Goal: Use online tool/utility

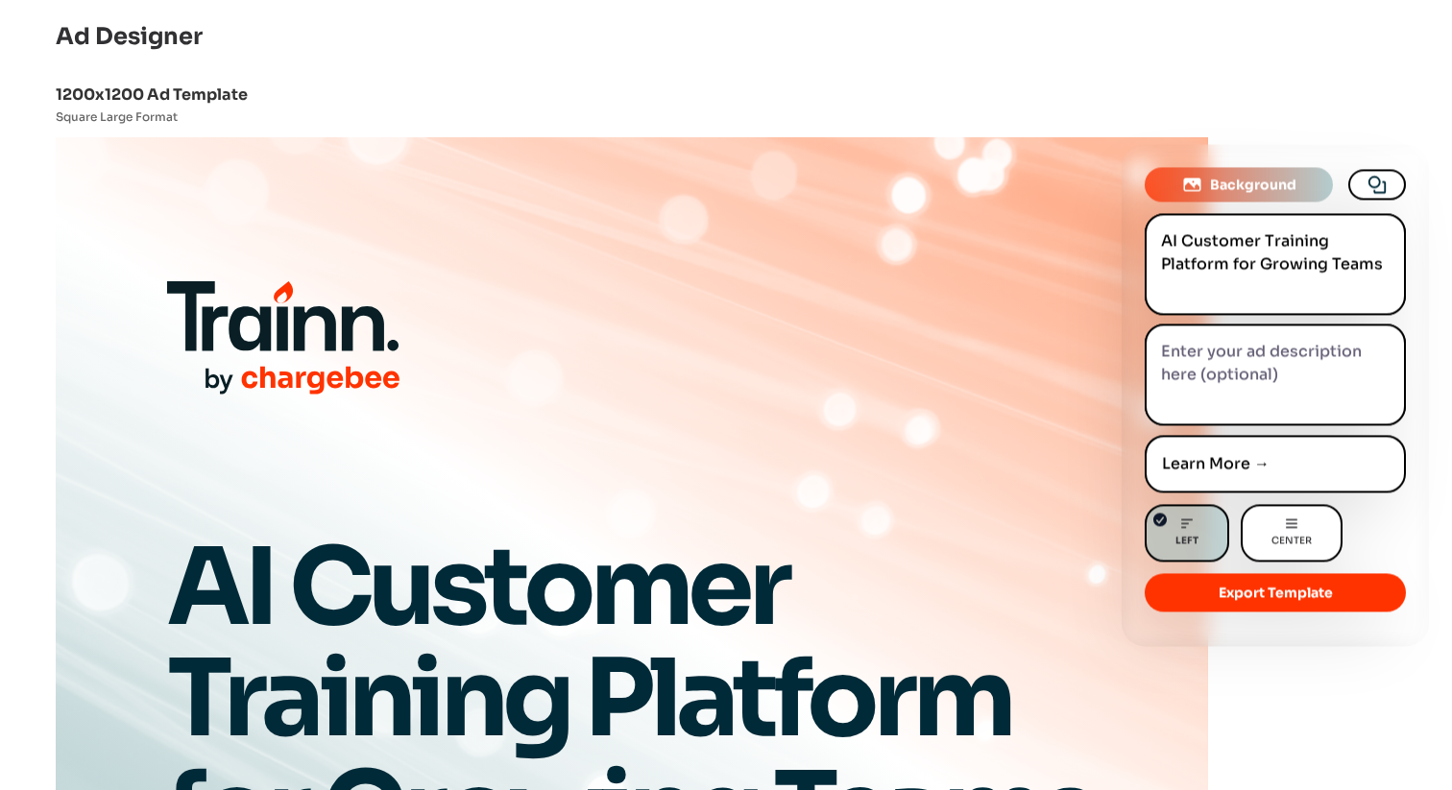
click at [1241, 353] on textarea at bounding box center [1275, 376] width 261 height 102
click at [1231, 254] on textarea "AI Customer Training Platform for Growing Teams" at bounding box center [1275, 264] width 261 height 102
click at [1226, 357] on textarea "To enrich screen reader interactions, please activate Accessibility in Grammarl…" at bounding box center [1275, 376] width 261 height 102
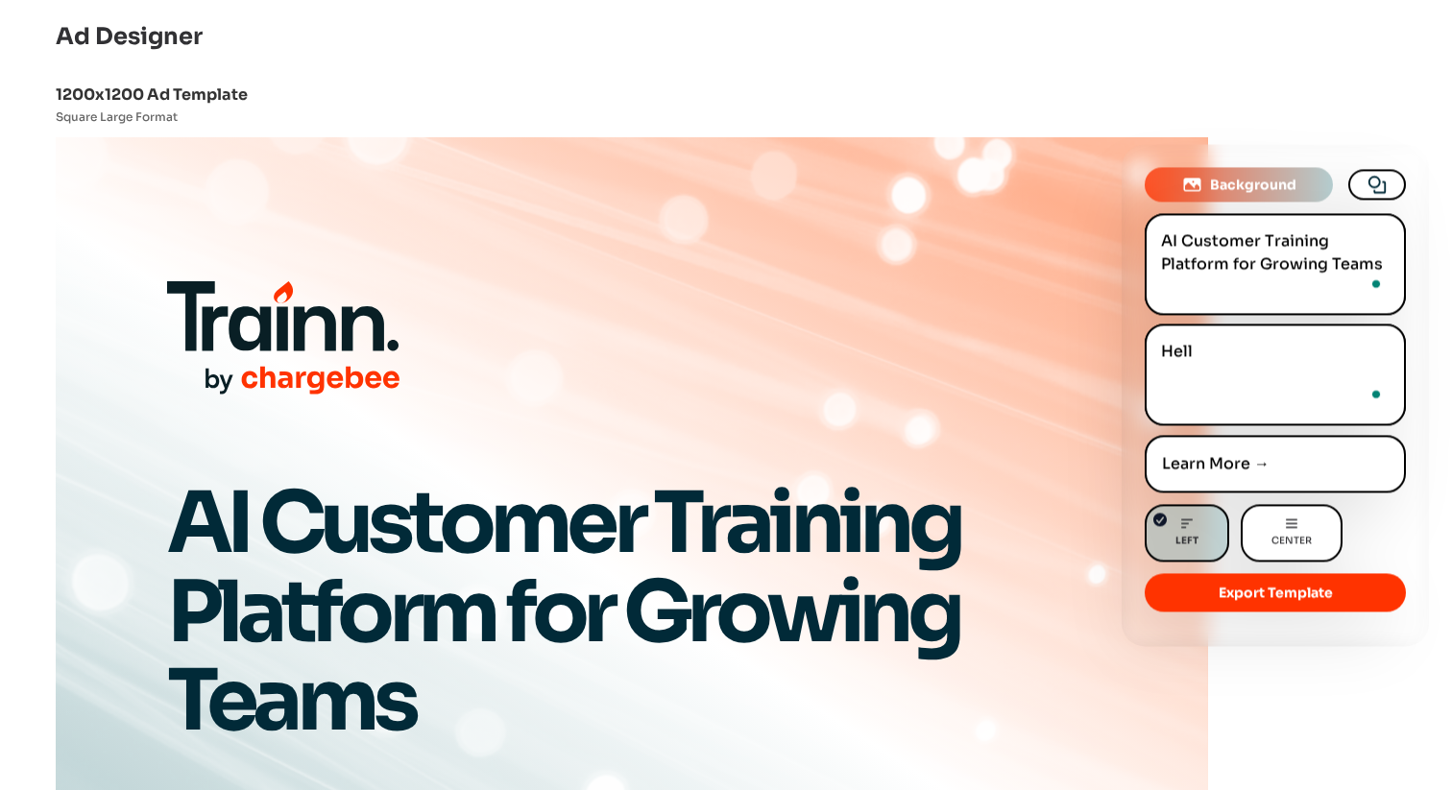
type textarea "Hello"
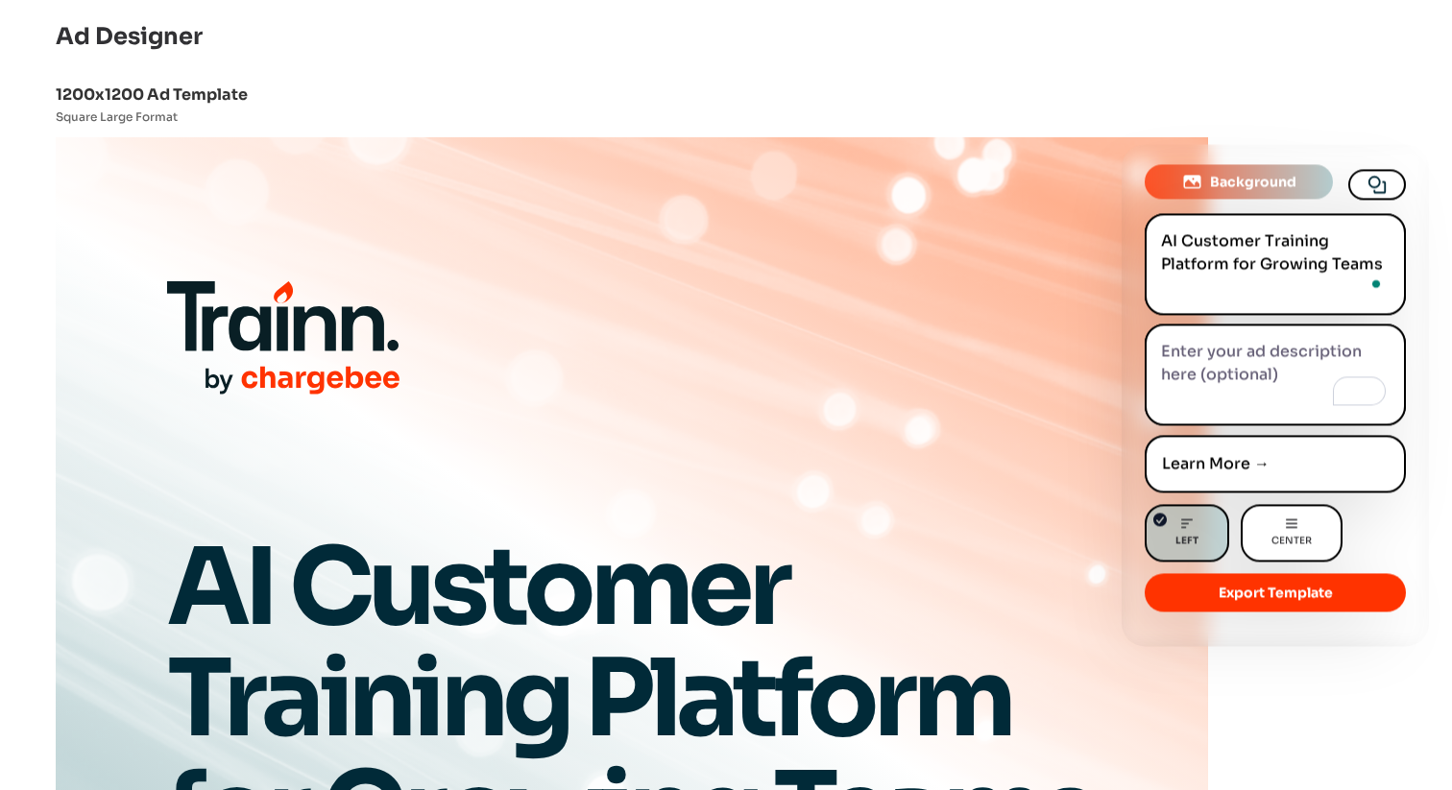
click at [1218, 183] on span "Background" at bounding box center [1253, 181] width 86 height 19
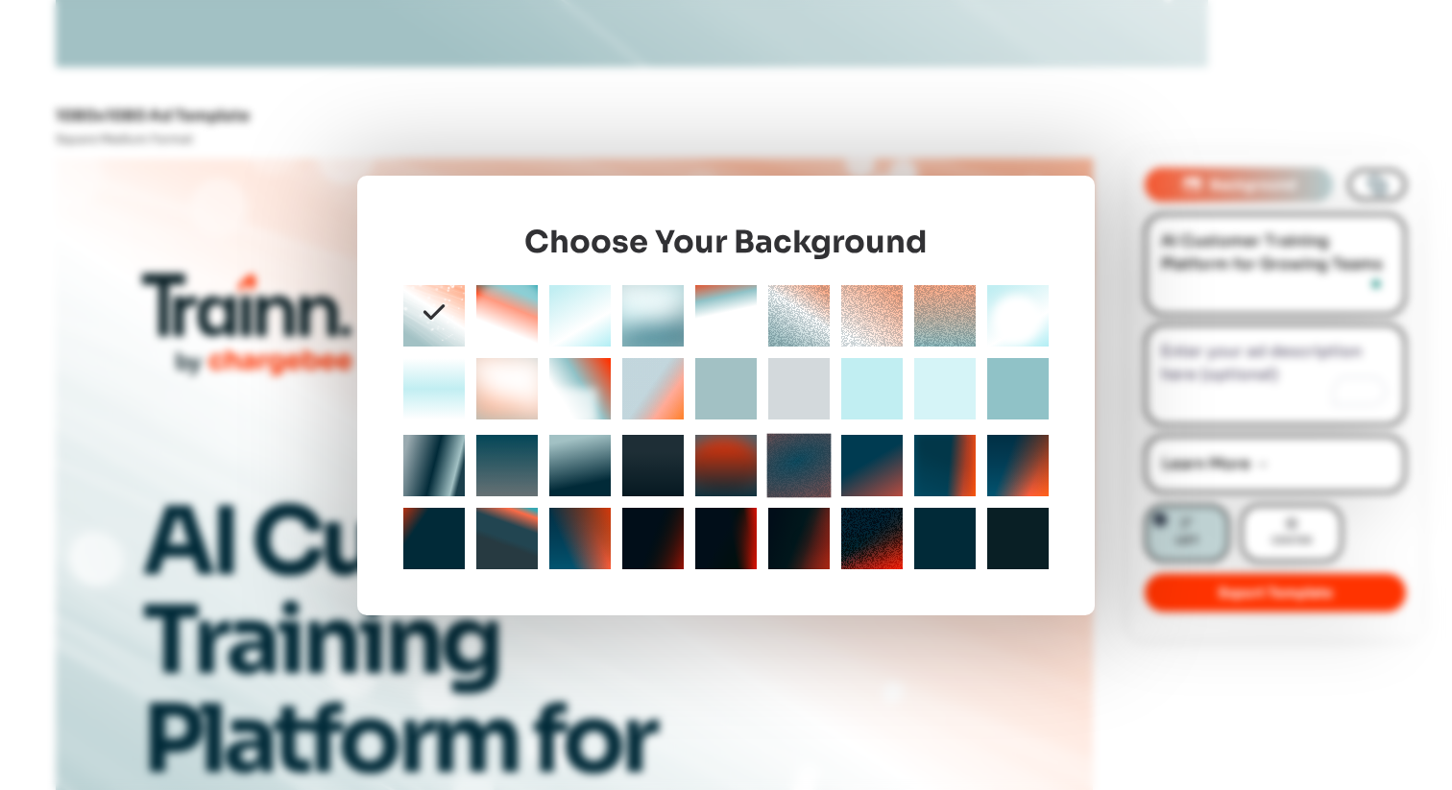
scroll to position [1235, 0]
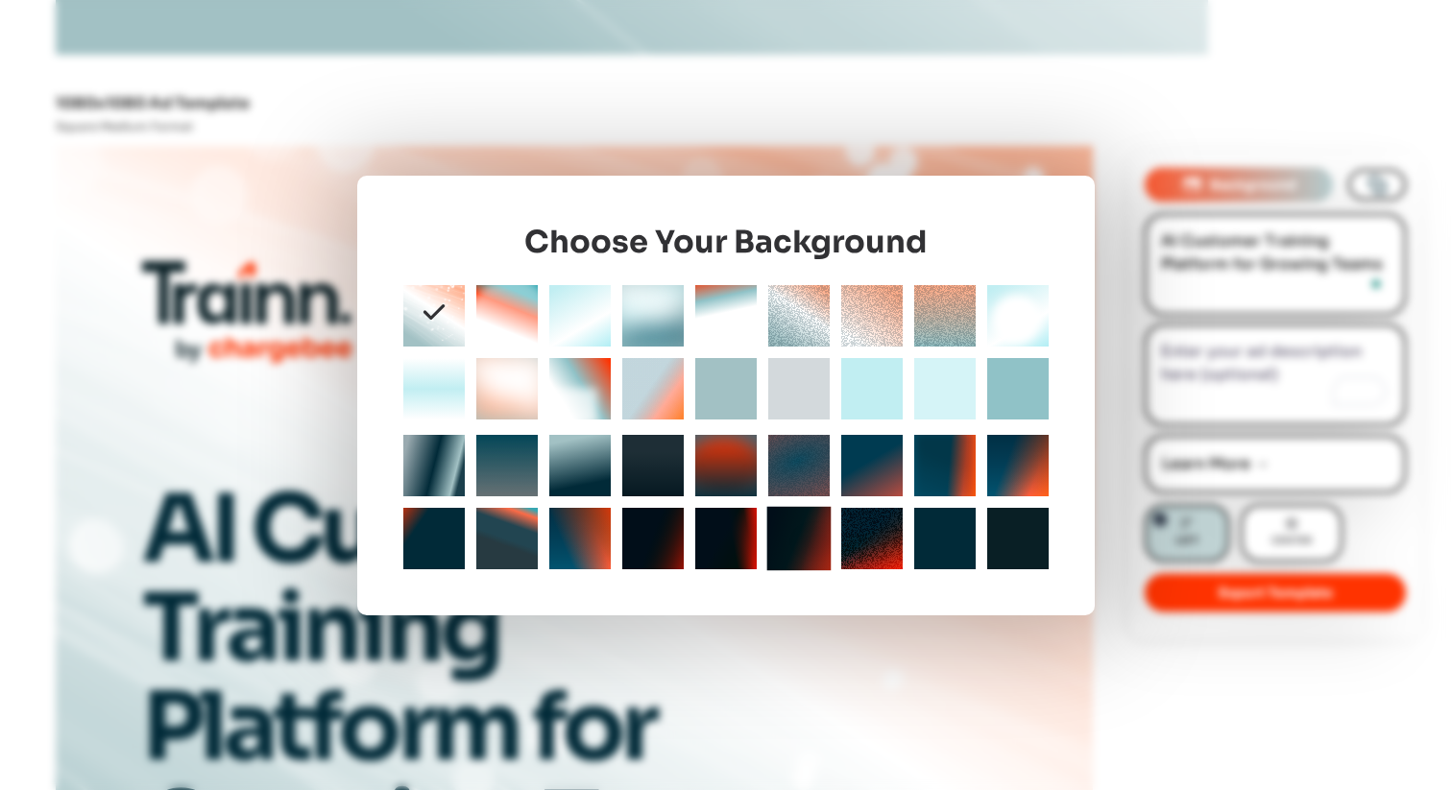
click at [773, 535] on div at bounding box center [798, 538] width 64 height 64
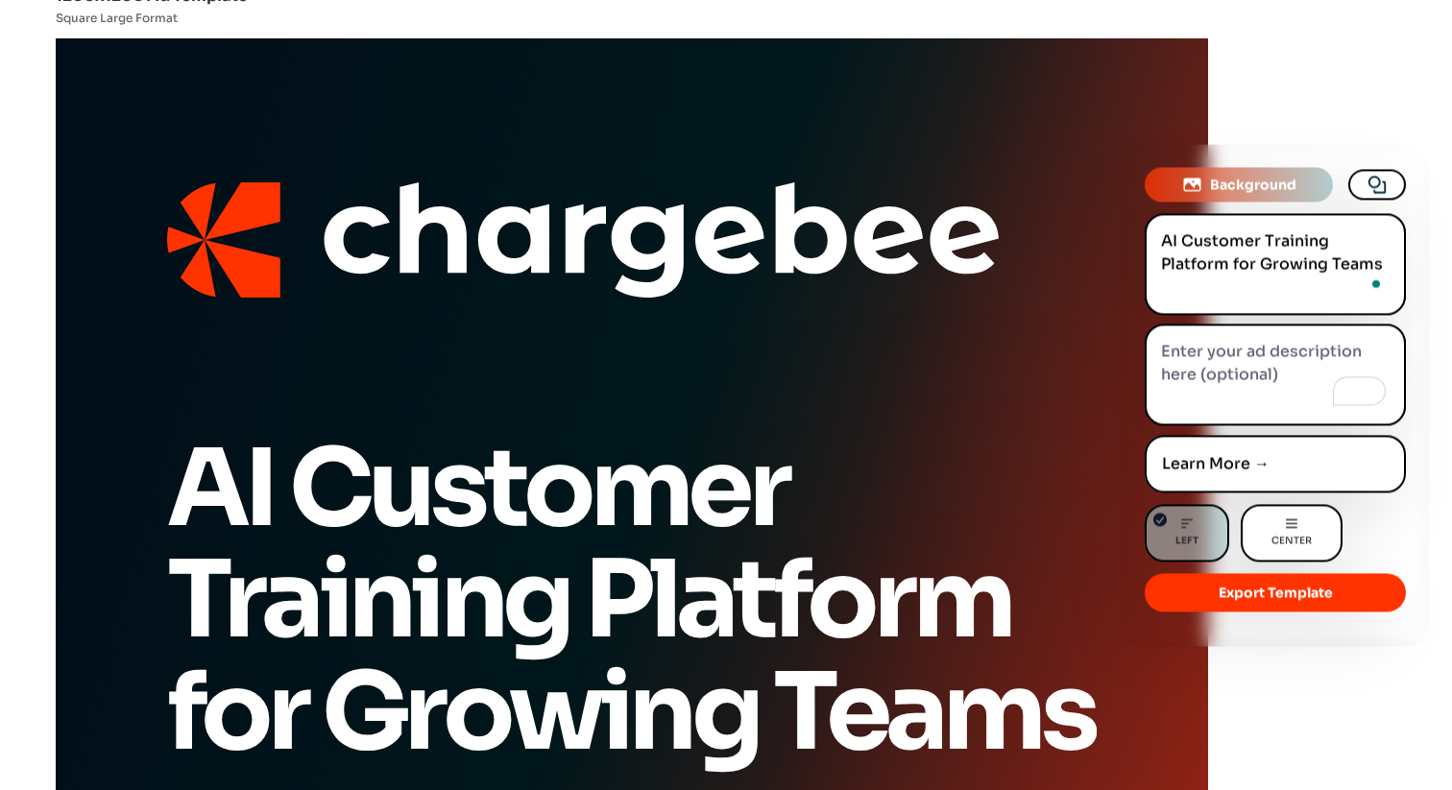
scroll to position [0, 0]
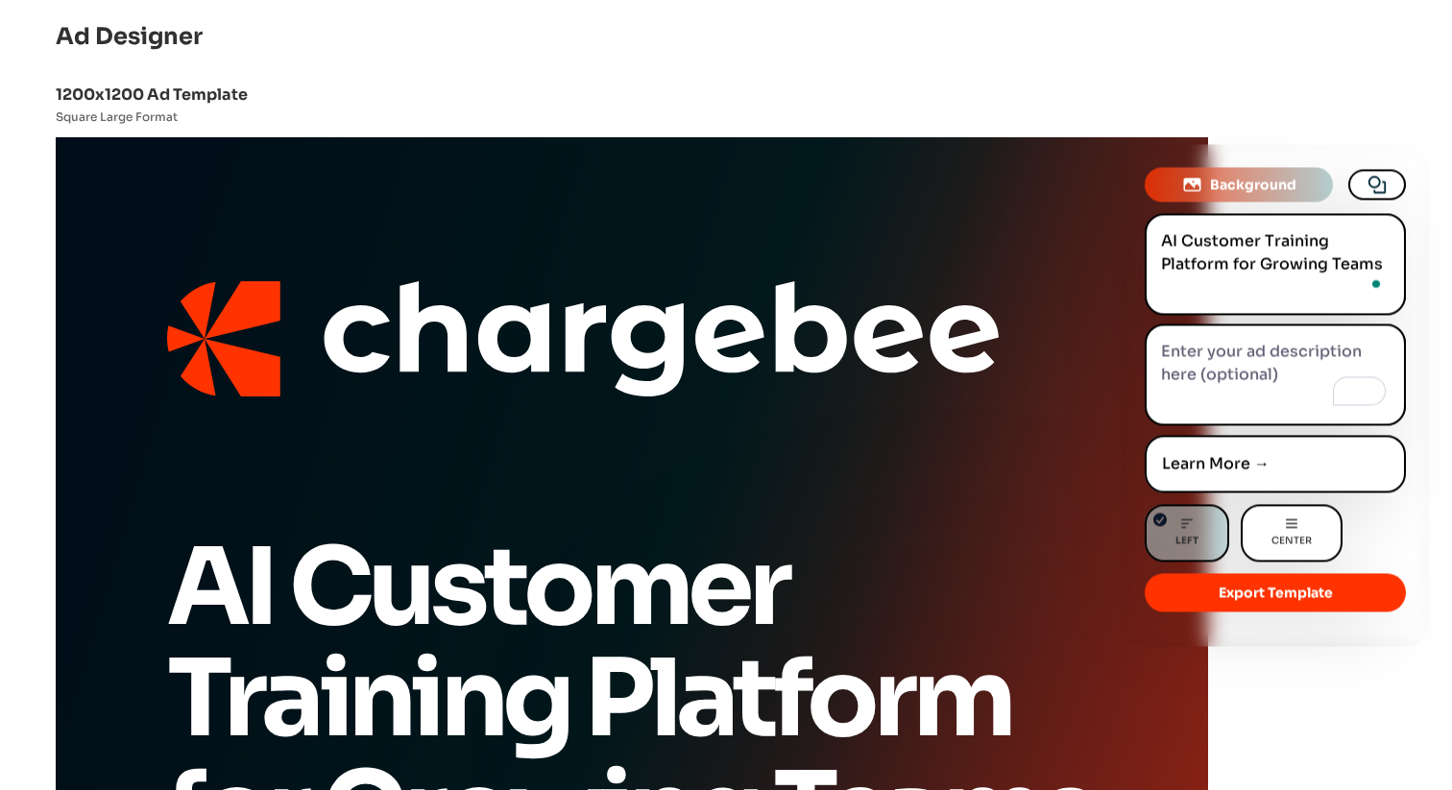
click at [1385, 181] on icon at bounding box center [1377, 184] width 23 height 21
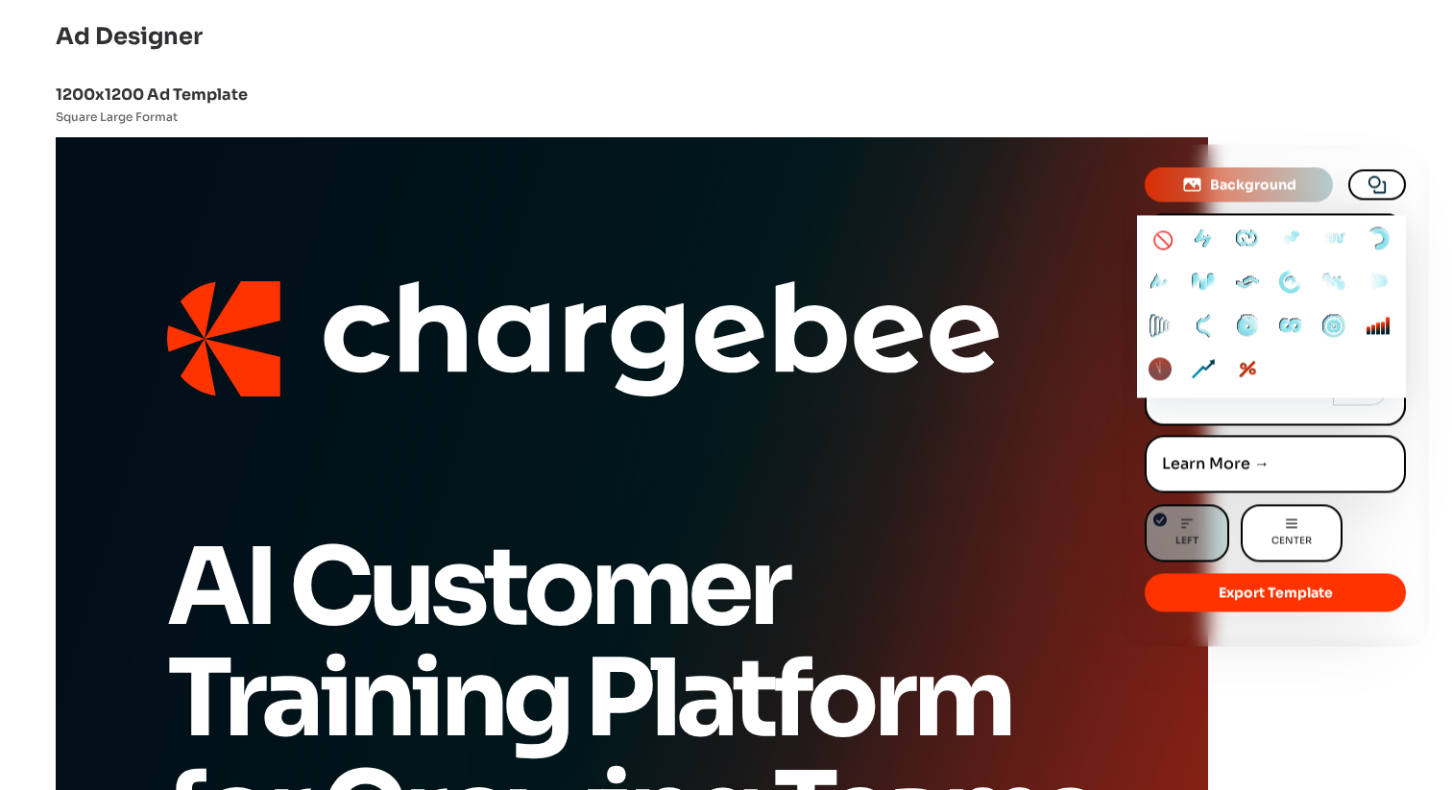
click at [1203, 278] on img at bounding box center [1203, 282] width 31 height 31
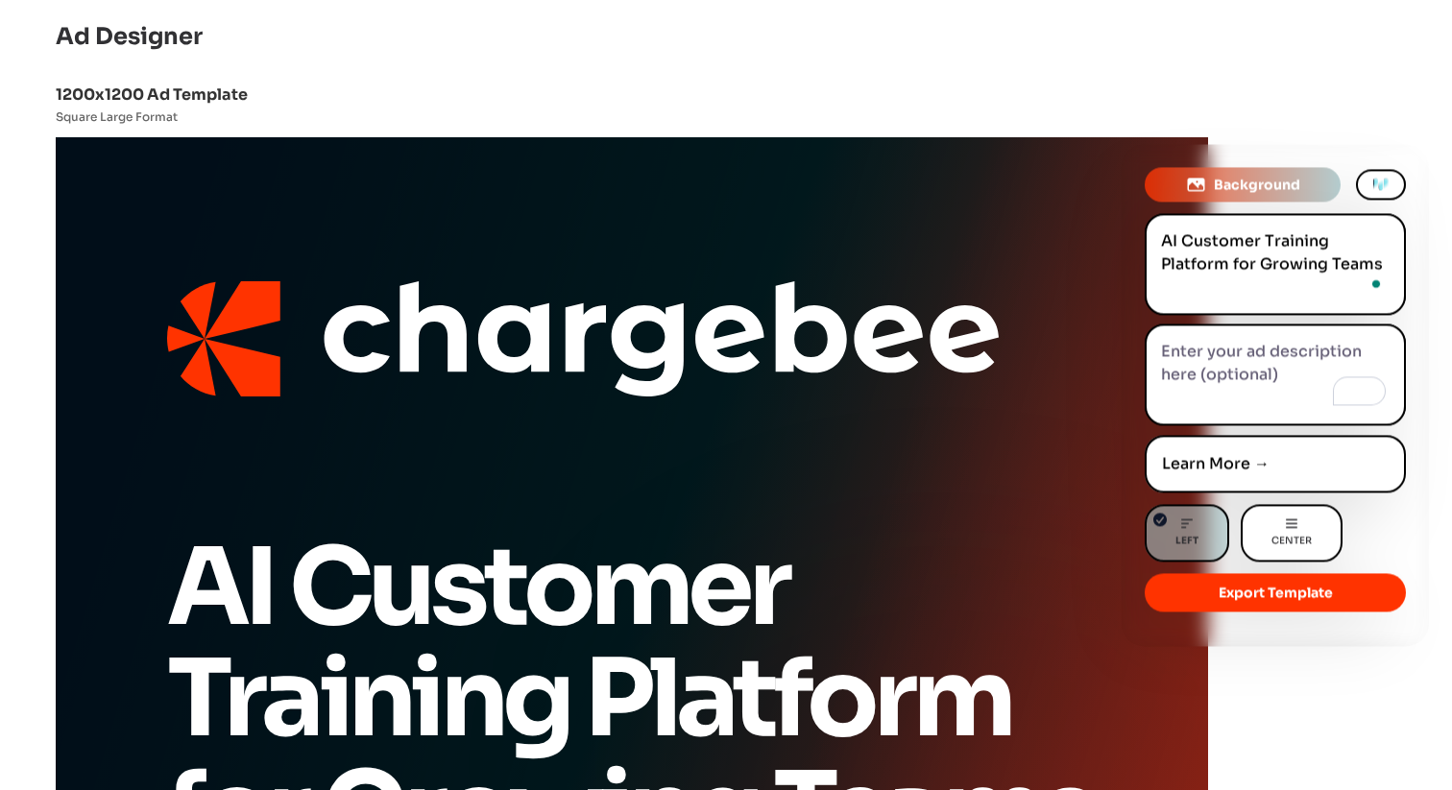
click at [1388, 195] on button at bounding box center [1381, 184] width 50 height 31
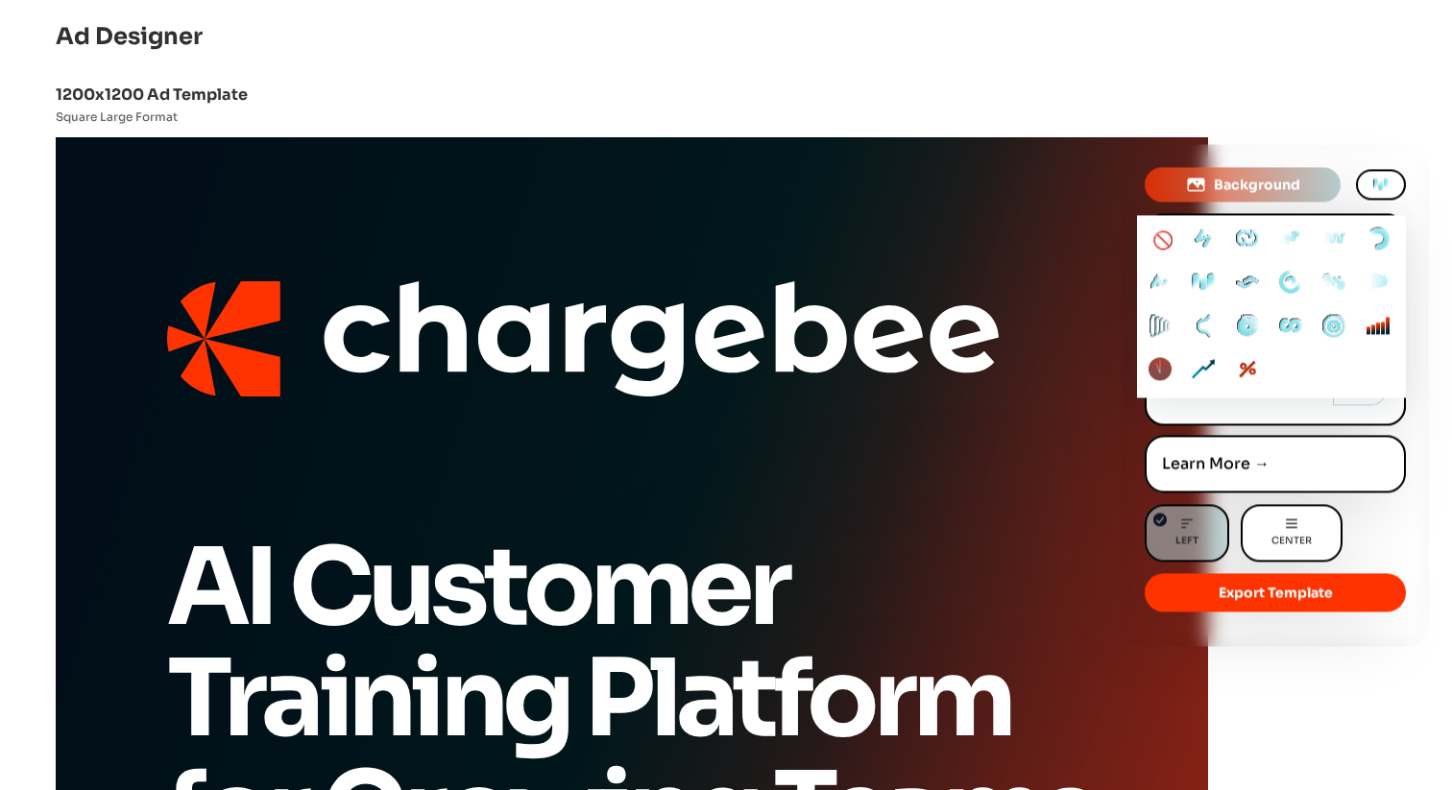
click at [1152, 237] on div "🚫" at bounding box center [1163, 241] width 36 height 36
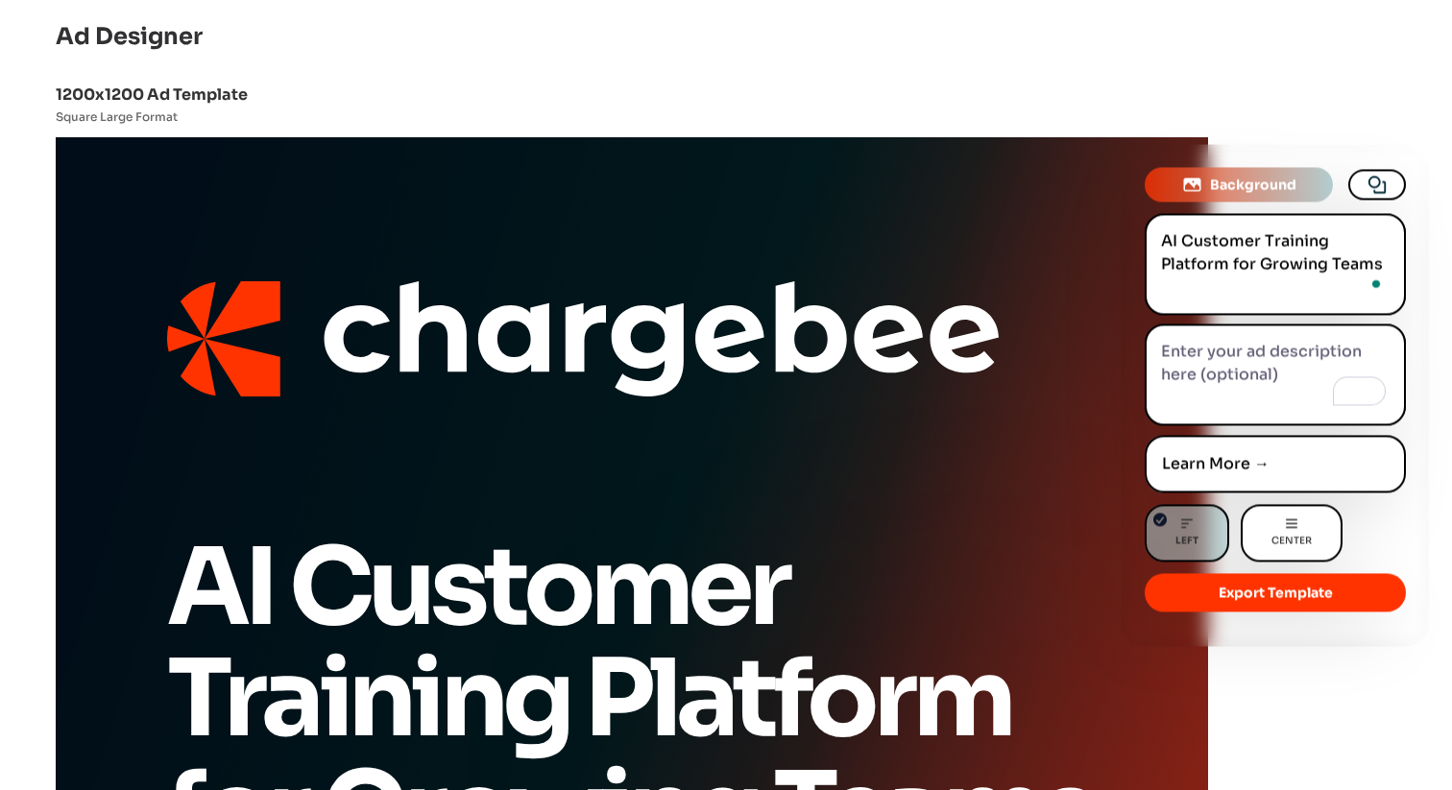
scroll to position [248, 0]
